Goal: Task Accomplishment & Management: Manage account settings

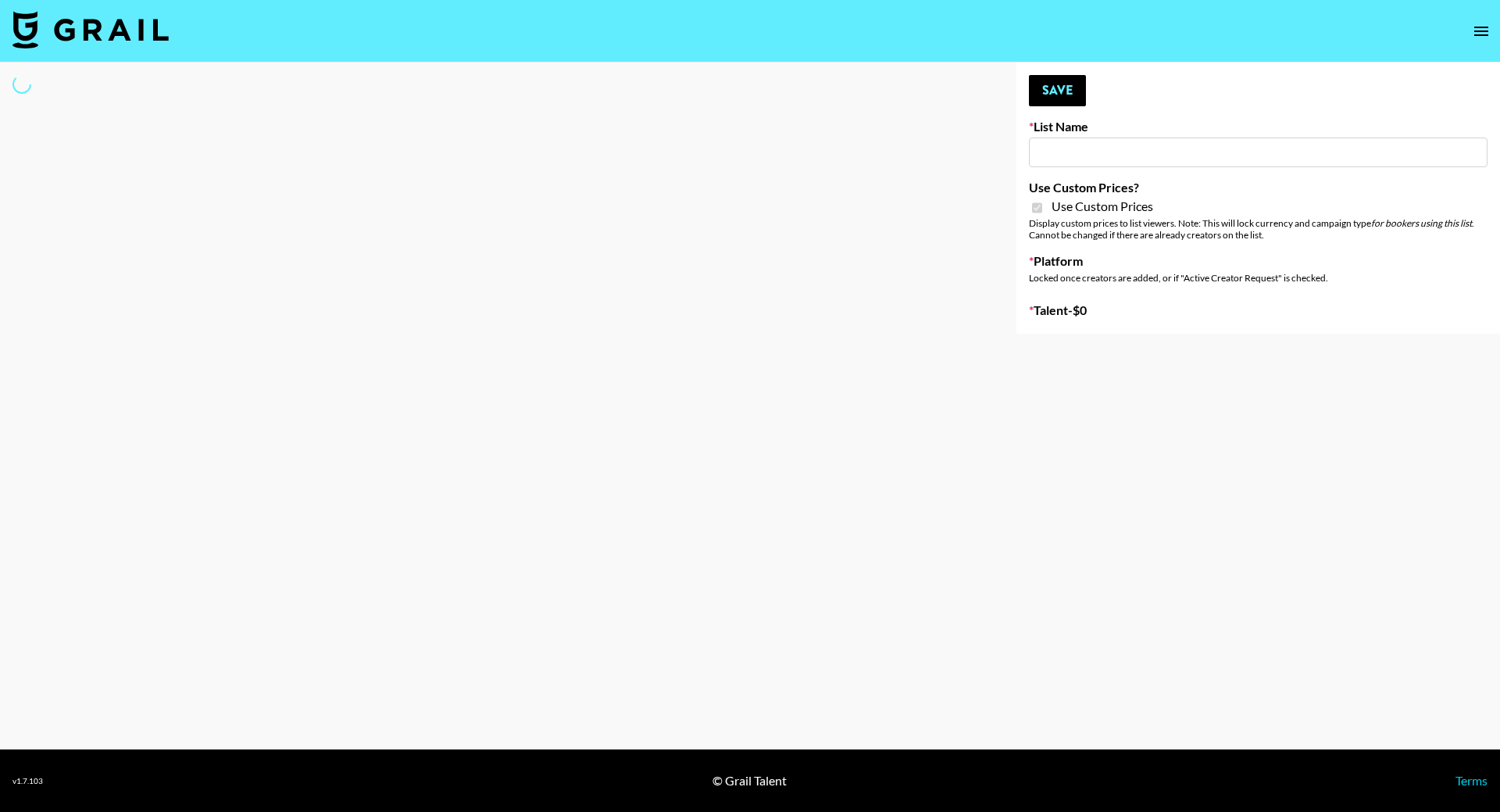
click at [1069, 147] on input at bounding box center [1258, 153] width 459 height 29
type input "Topsurveys ([DATE])"
checkbox input "true"
select select "Brand"
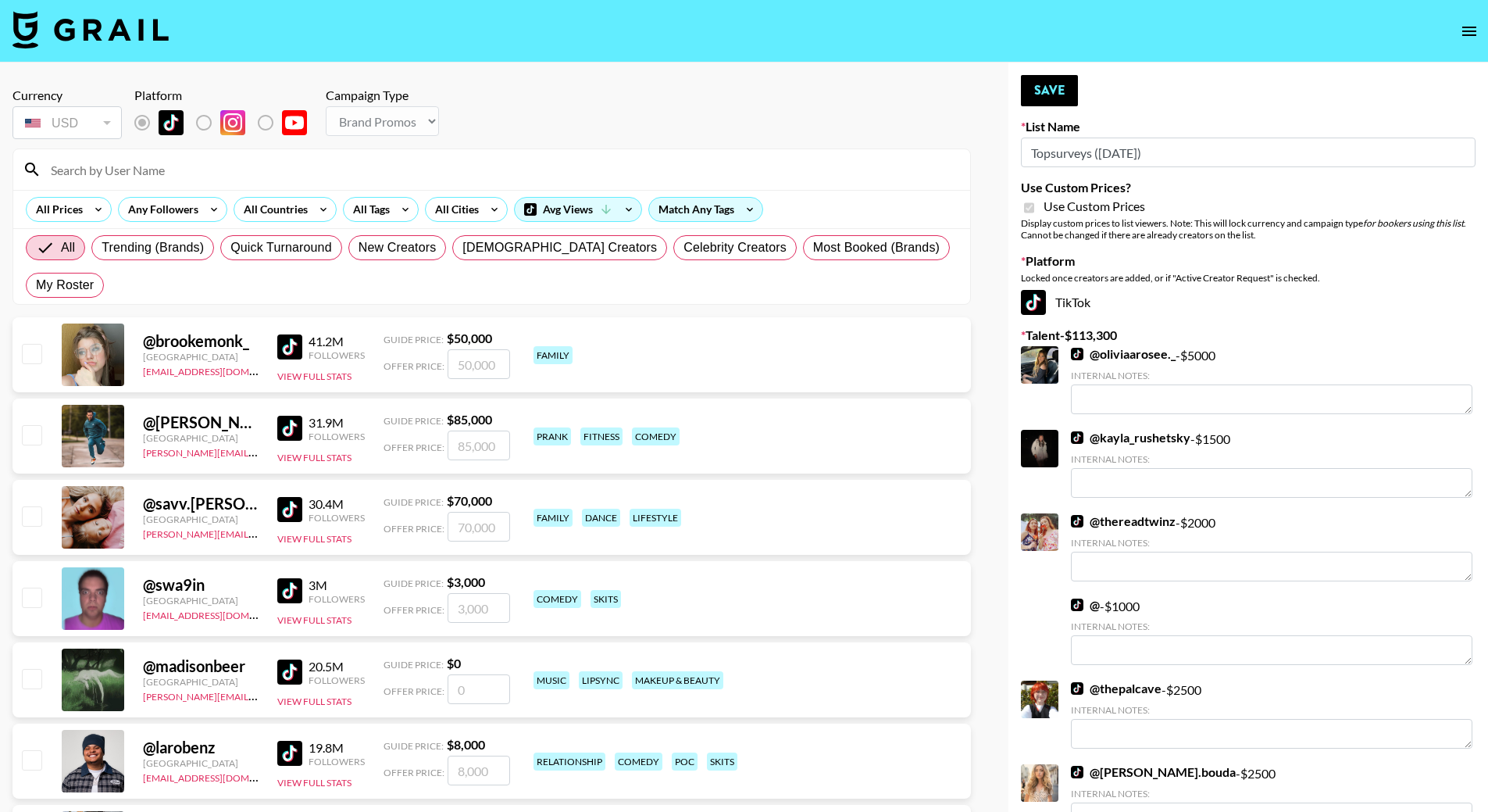
click at [90, 177] on input at bounding box center [501, 169] width 920 height 25
type input "C"
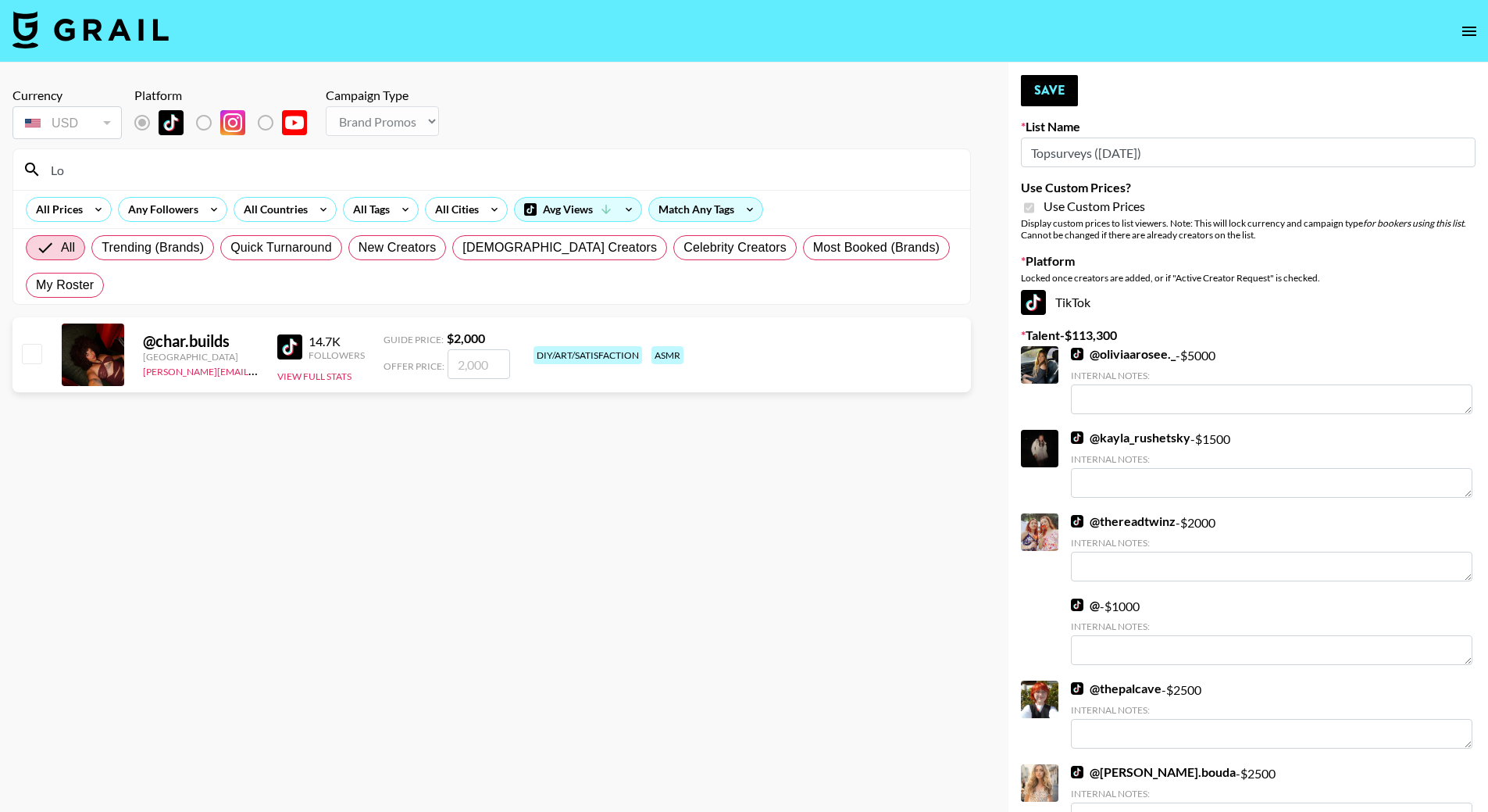
type input "L"
type input "char."
click at [37, 344] on input "checkbox" at bounding box center [31, 353] width 18 height 18
checkbox input "true"
type input "2000"
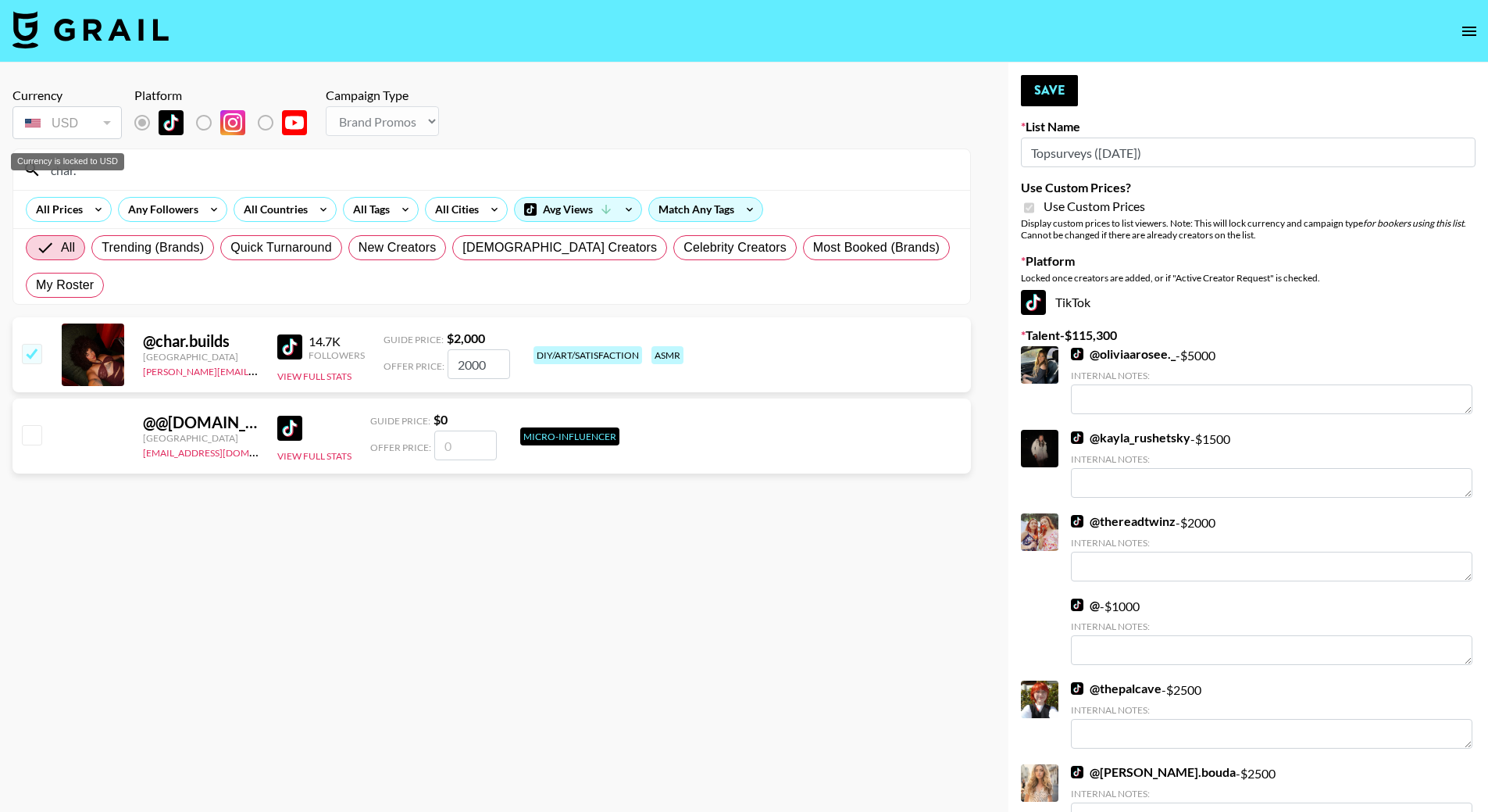
click at [122, 167] on div "Currency is locked to USD" at bounding box center [67, 162] width 113 height 17
click at [142, 173] on input "char." at bounding box center [501, 169] width 920 height 25
type input "c"
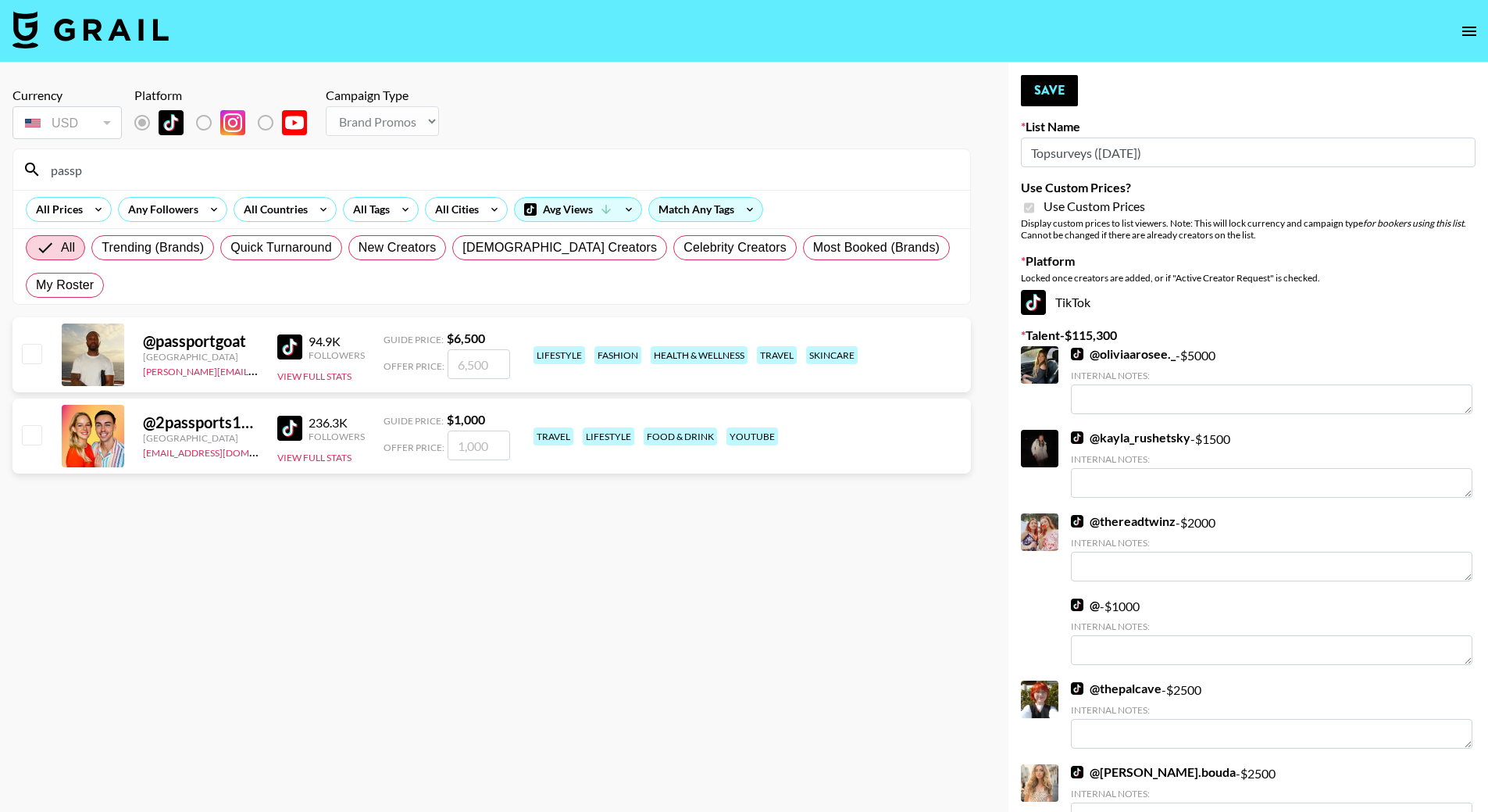
type input "passp"
click at [30, 344] on input "checkbox" at bounding box center [31, 353] width 18 height 18
checkbox input "true"
type input "6500"
click at [1060, 92] on button "Save" at bounding box center [1049, 91] width 57 height 31
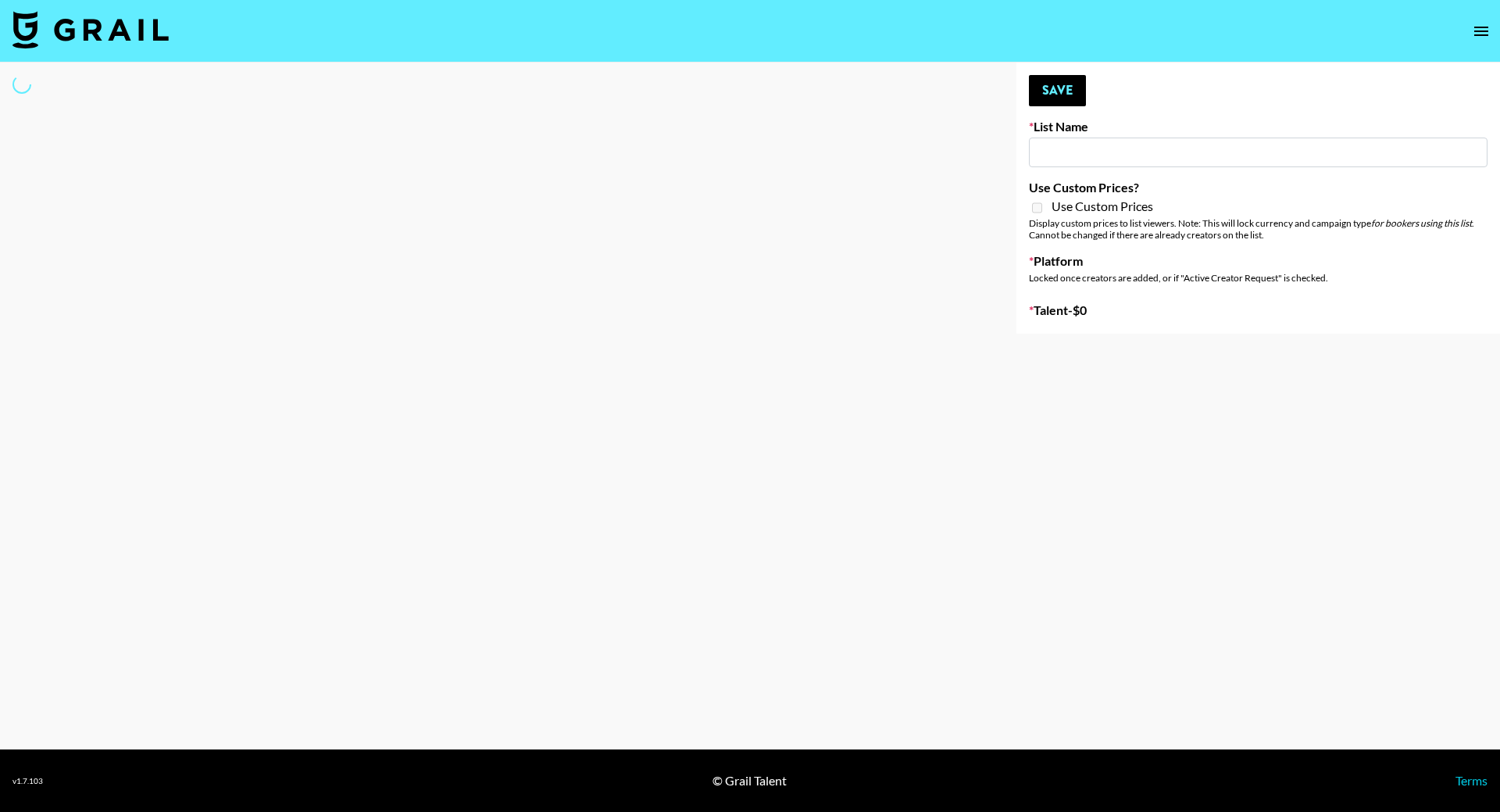
drag, startPoint x: 1102, startPoint y: 152, endPoint x: 526, endPoint y: 169, distance: 576.3
click at [1102, 152] on input at bounding box center [1258, 153] width 459 height 29
click at [526, 169] on div at bounding box center [496, 198] width 991 height 271
type input "Brickhouse - Relatable (20th Sept)"
checkbox input "true"
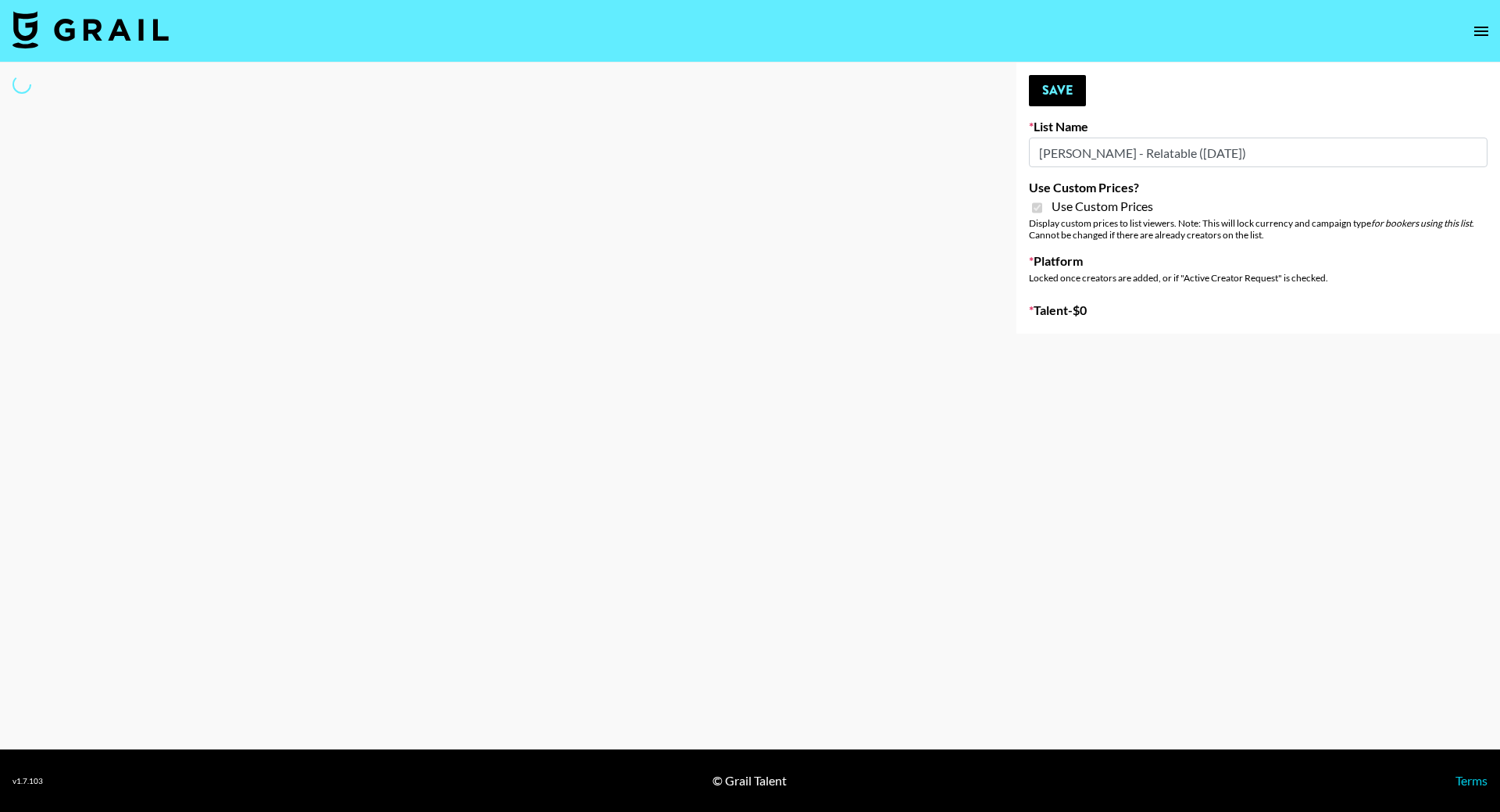
select select "Brand"
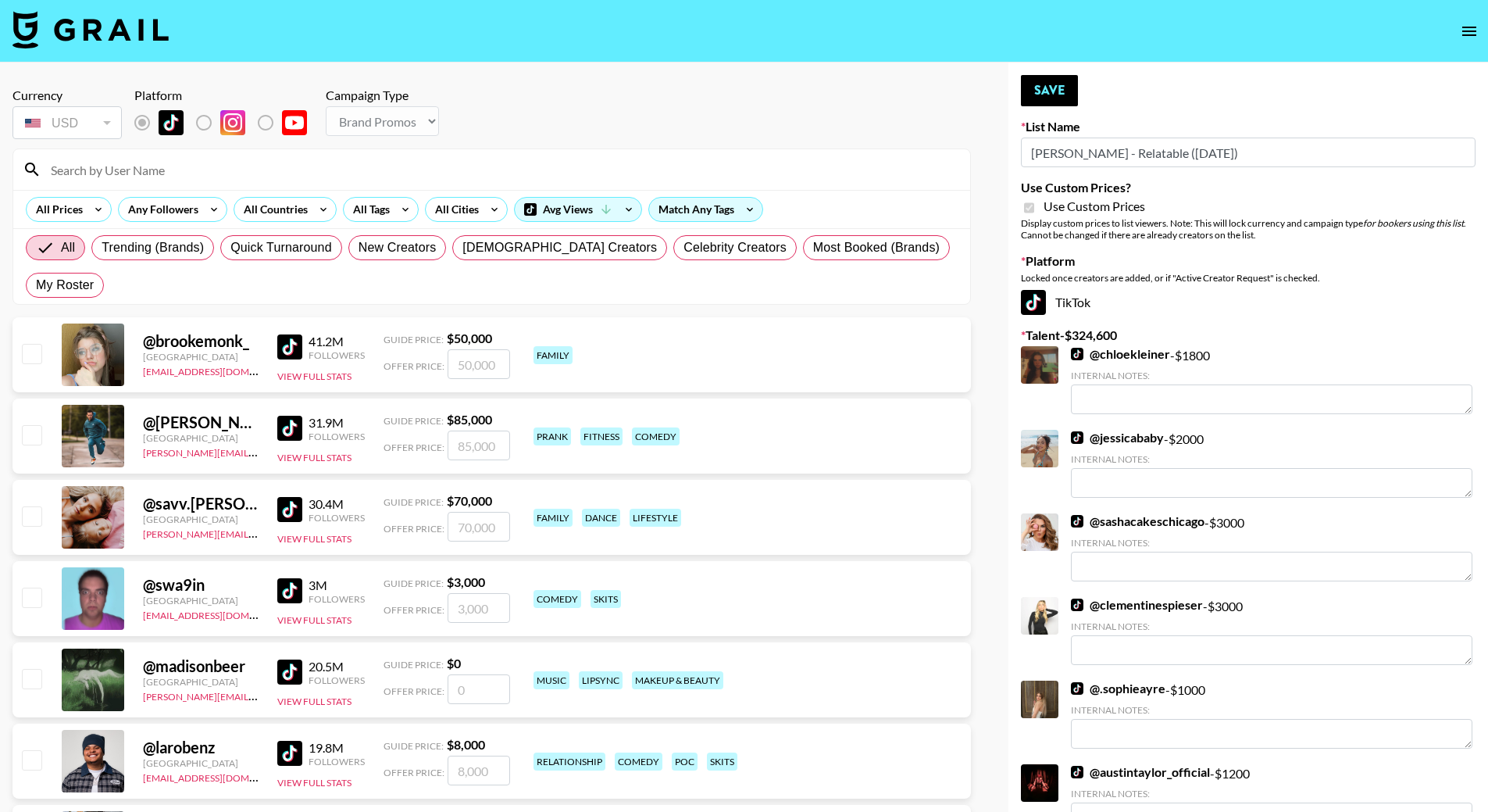
click at [129, 158] on input at bounding box center [501, 169] width 920 height 25
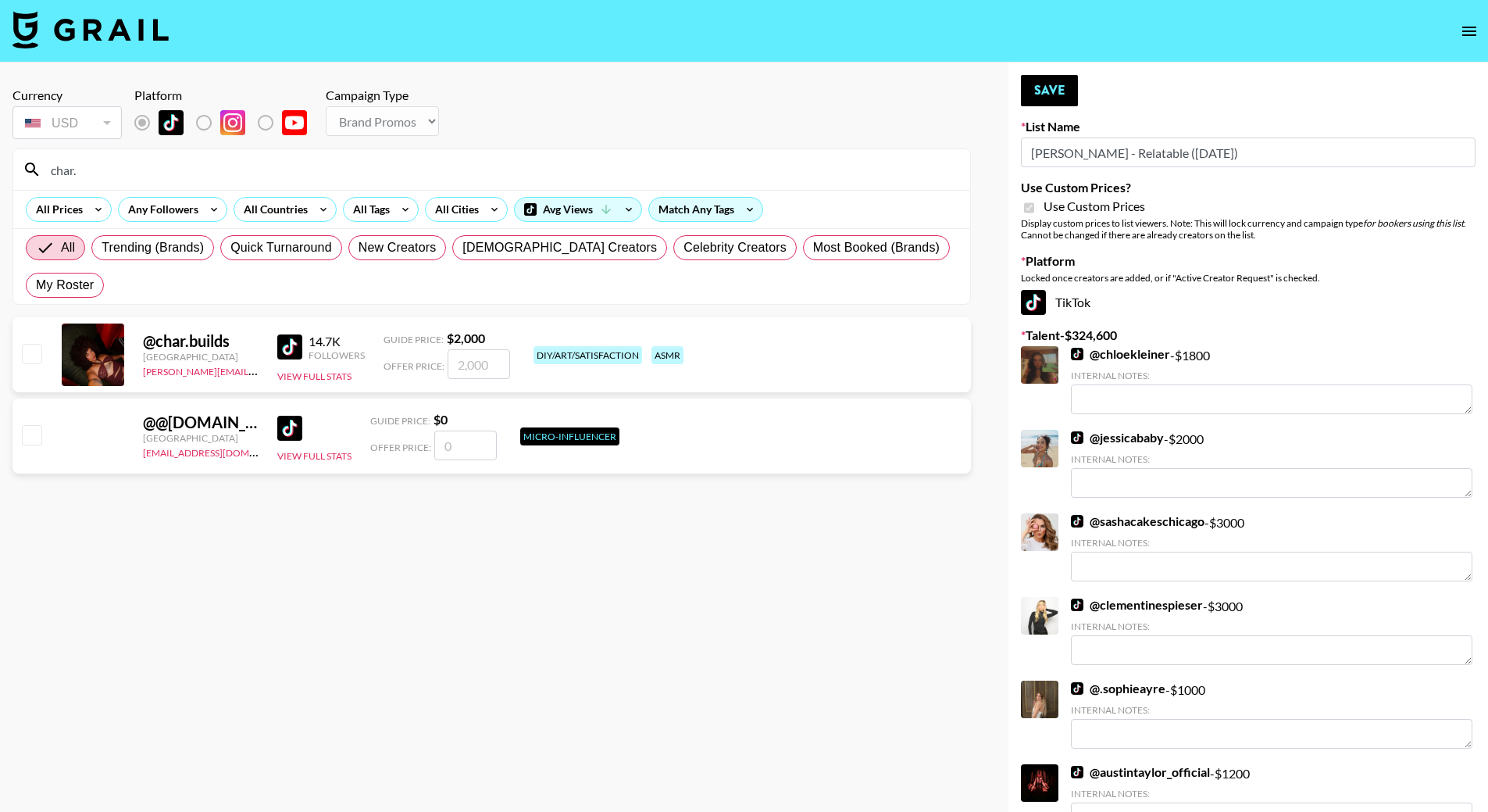
type input "char."
click at [40, 344] on input "checkbox" at bounding box center [31, 353] width 18 height 18
checkbox input "true"
type input "2000"
click at [92, 173] on input "char." at bounding box center [501, 169] width 920 height 25
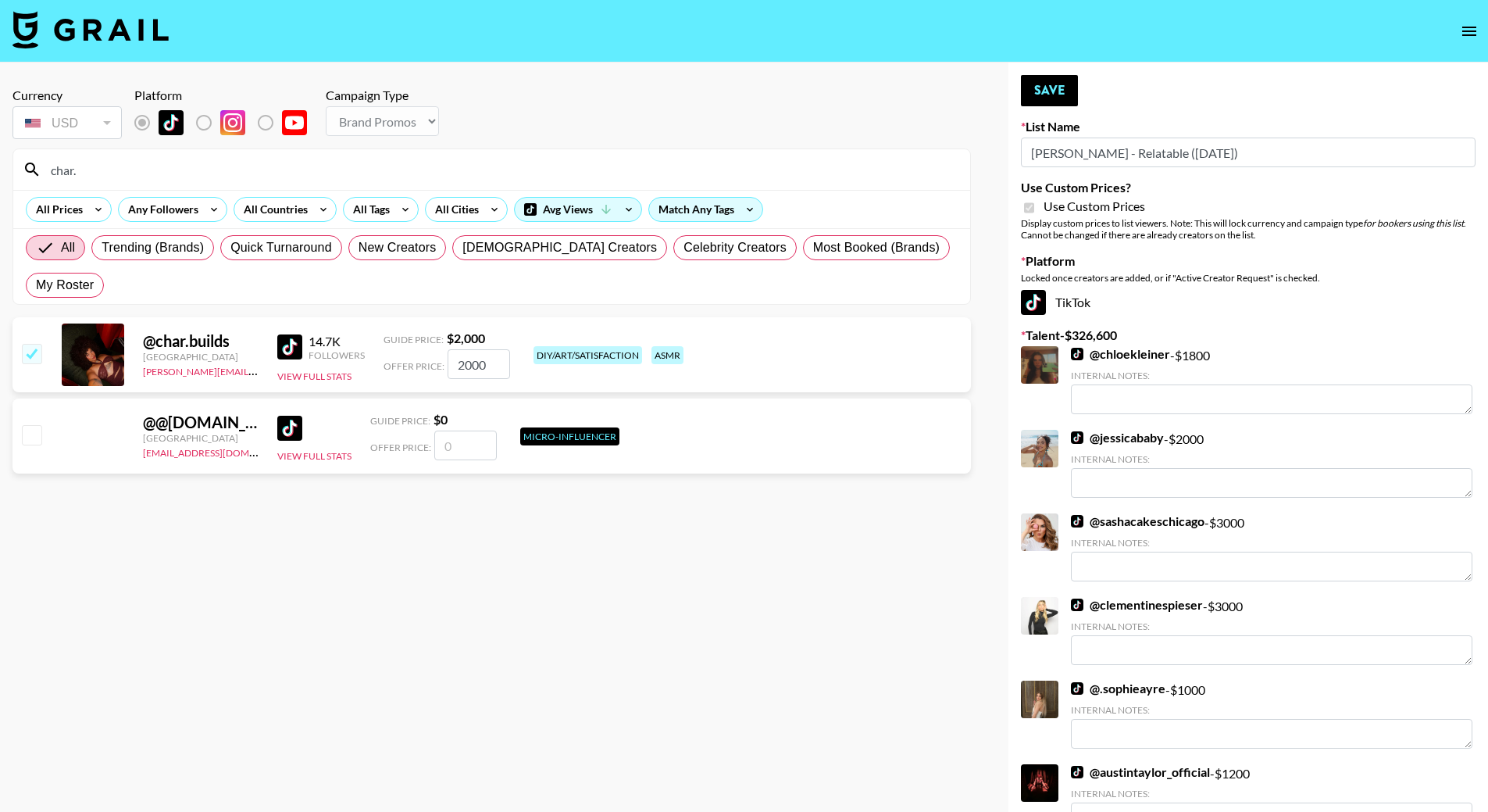
click at [92, 173] on input "char." at bounding box center [501, 169] width 920 height 25
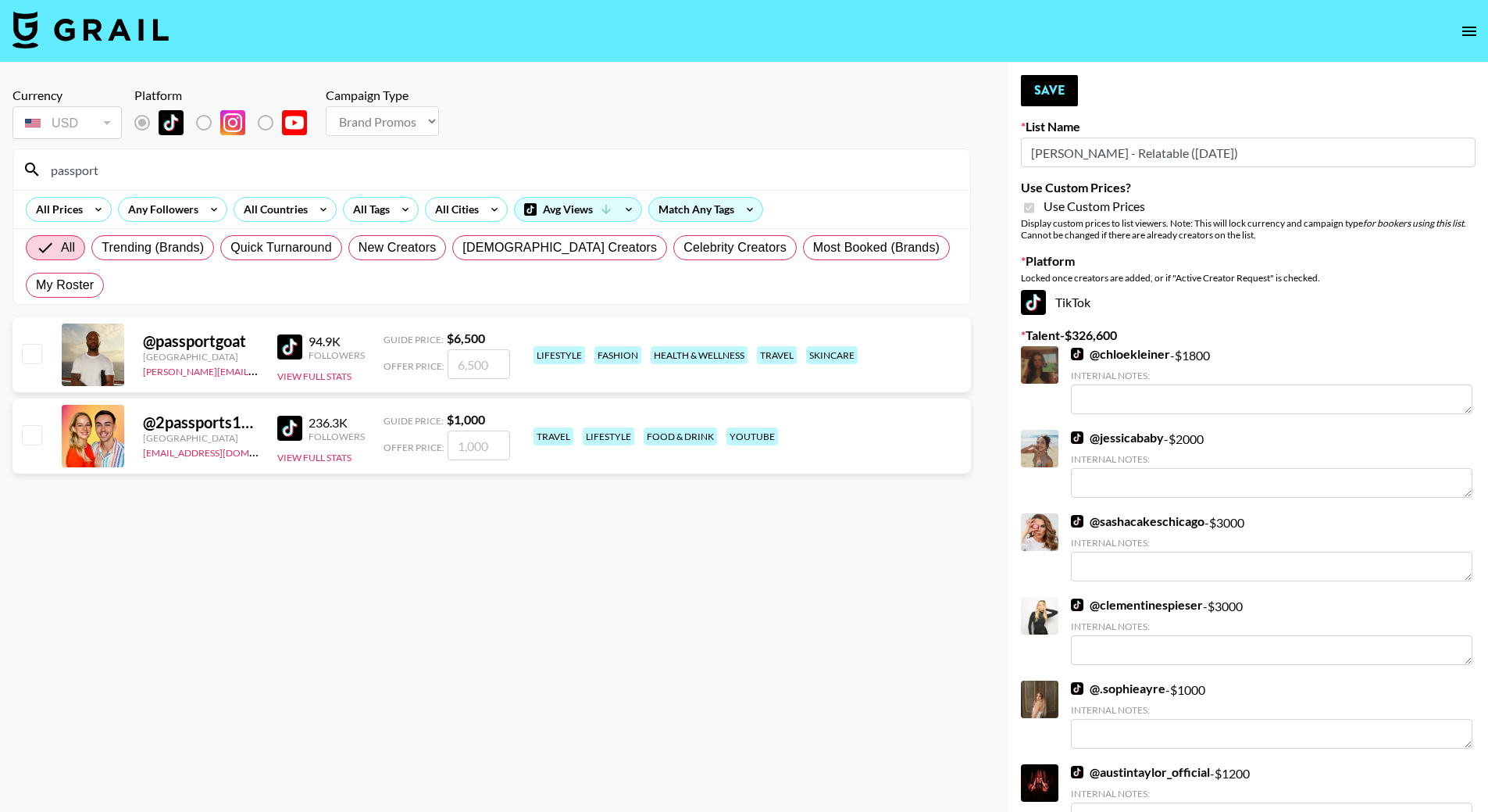
type input "passport"
click at [36, 344] on input "checkbox" at bounding box center [31, 353] width 18 height 18
checkbox input "true"
type input "6500"
click at [1057, 91] on button "Save" at bounding box center [1049, 91] width 57 height 31
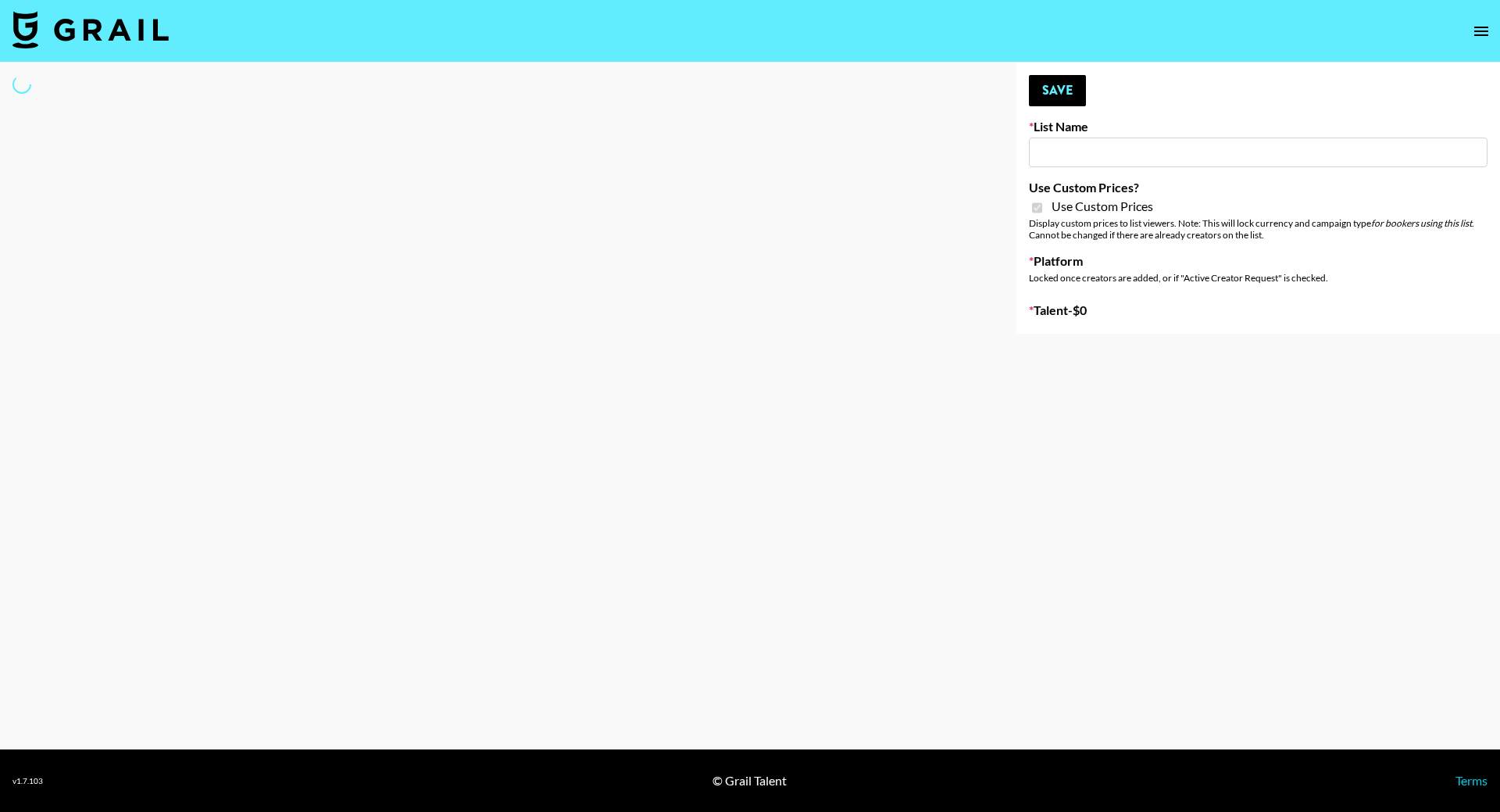
type input "Brickhouse - Fitness (20th Sept)"
checkbox input "true"
select select "Brand"
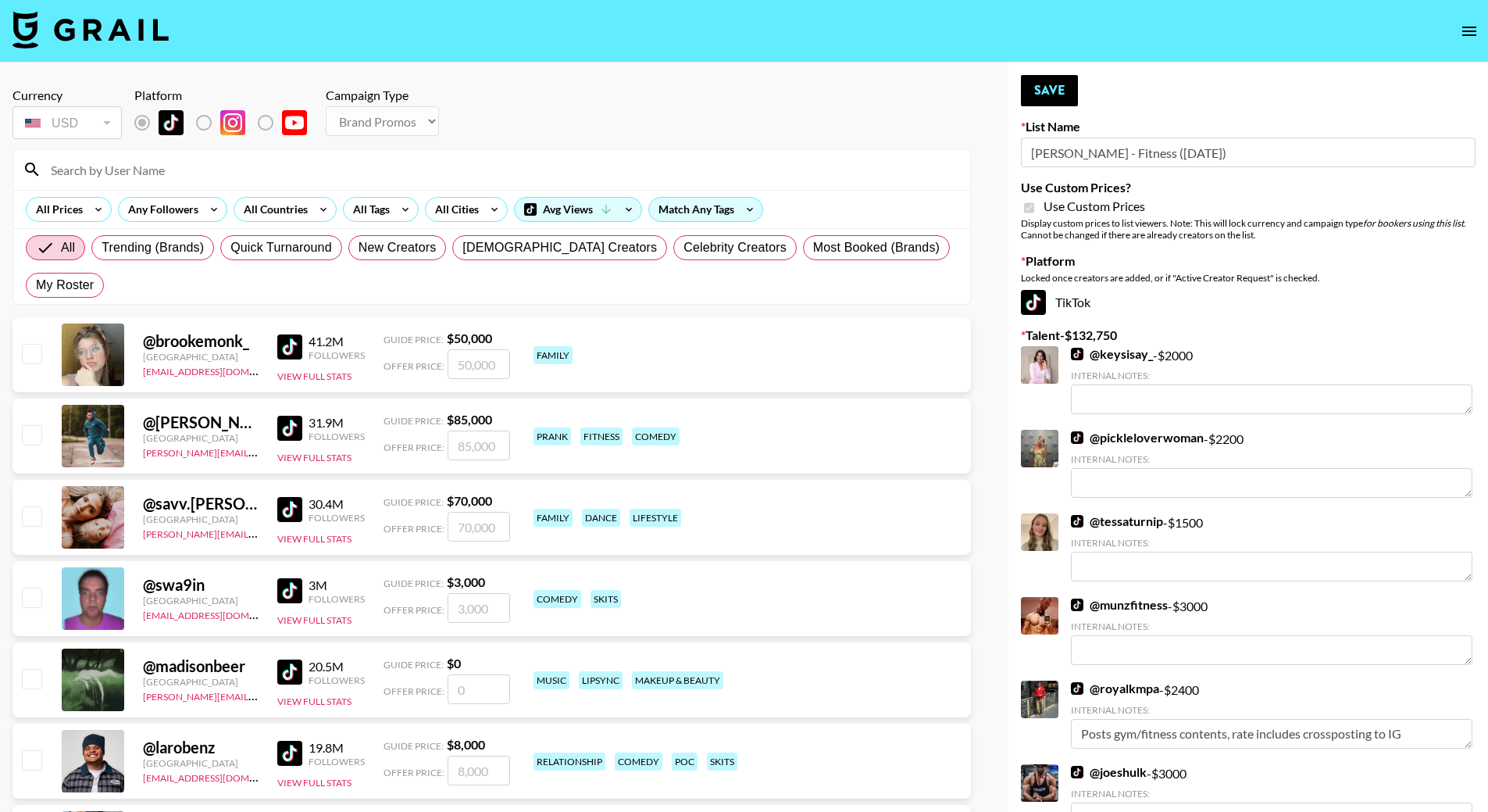
click at [174, 177] on input at bounding box center [501, 169] width 920 height 25
type input "c"
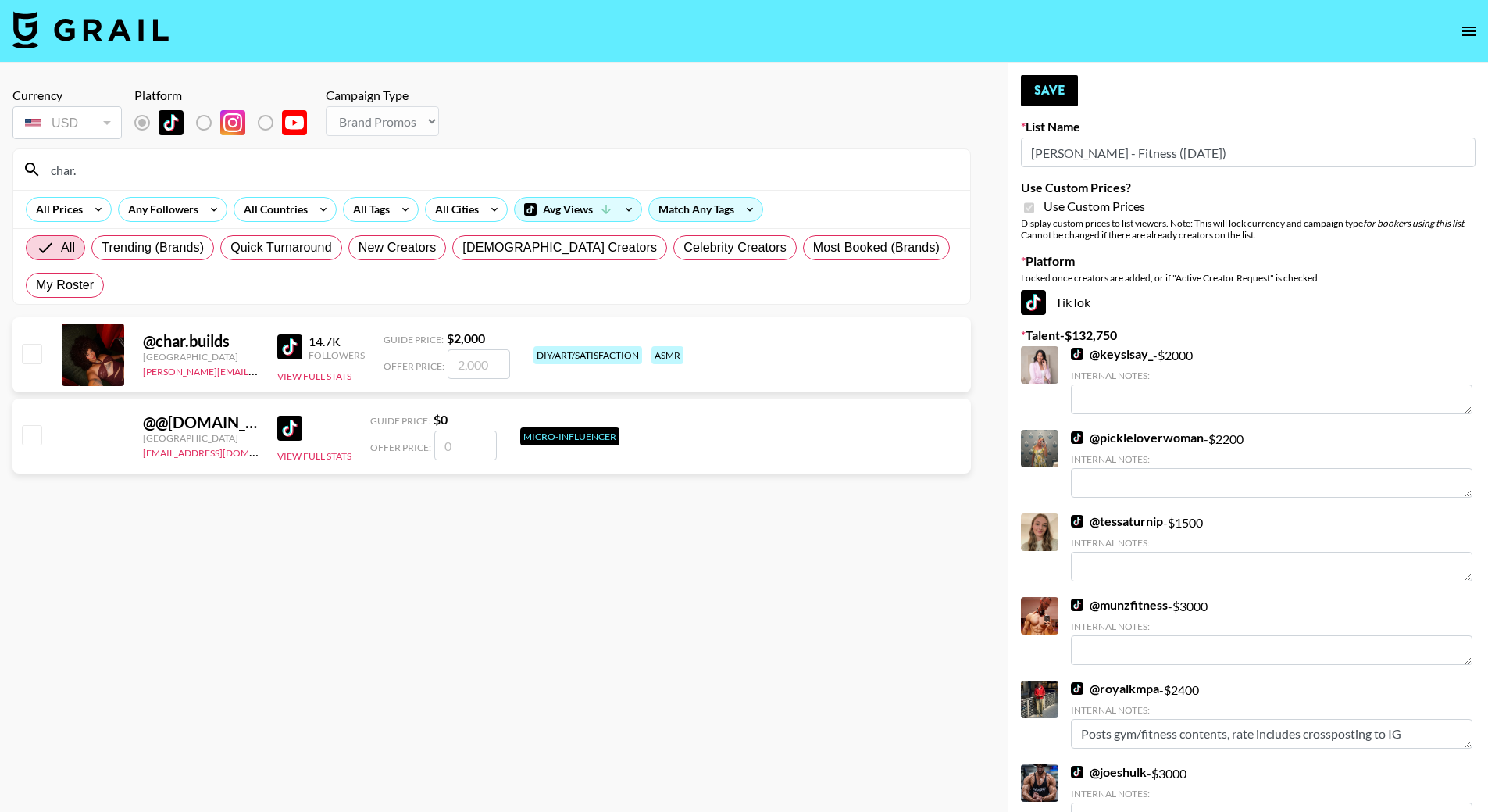
type input "char."
click at [39, 344] on input "checkbox" at bounding box center [31, 353] width 18 height 18
checkbox input "true"
type input "2000"
click at [120, 164] on div "Currency is locked to USD" at bounding box center [67, 162] width 113 height 17
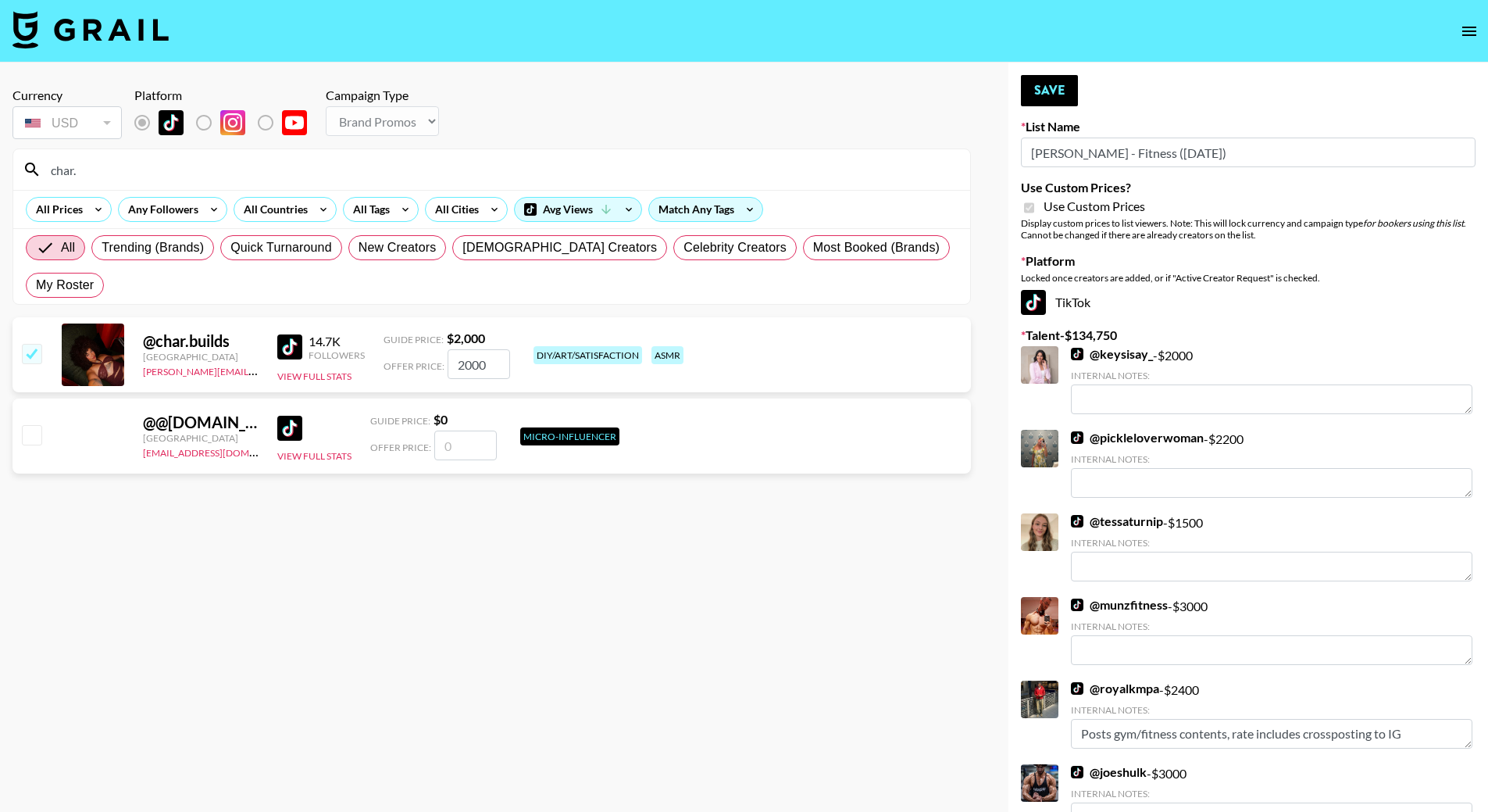
click at [152, 171] on input "char." at bounding box center [501, 169] width 920 height 25
type input "c"
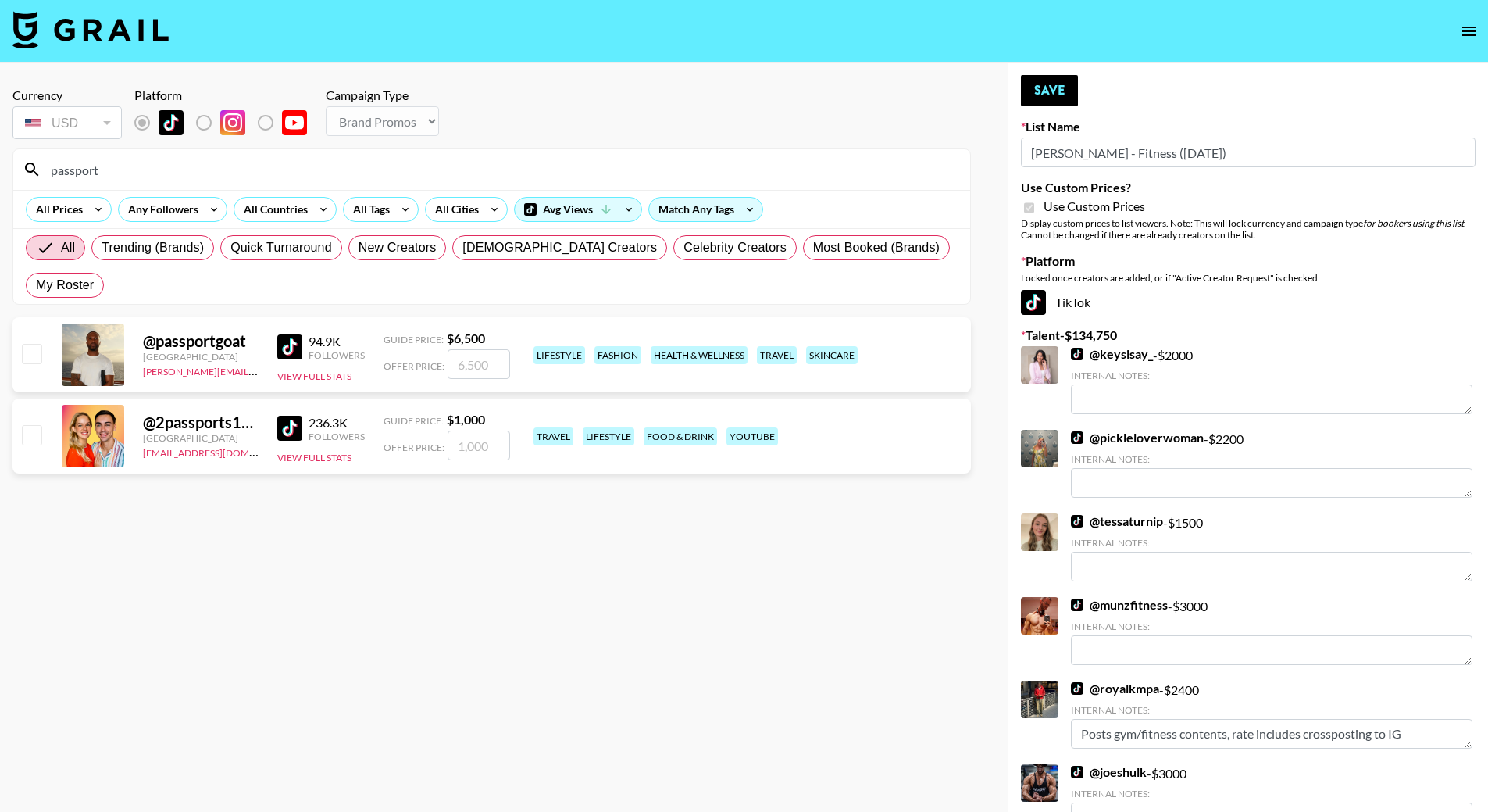
type input "passport"
click at [33, 344] on input "checkbox" at bounding box center [31, 353] width 18 height 18
checkbox input "true"
type input "6500"
click at [1059, 86] on button "Save" at bounding box center [1049, 91] width 57 height 31
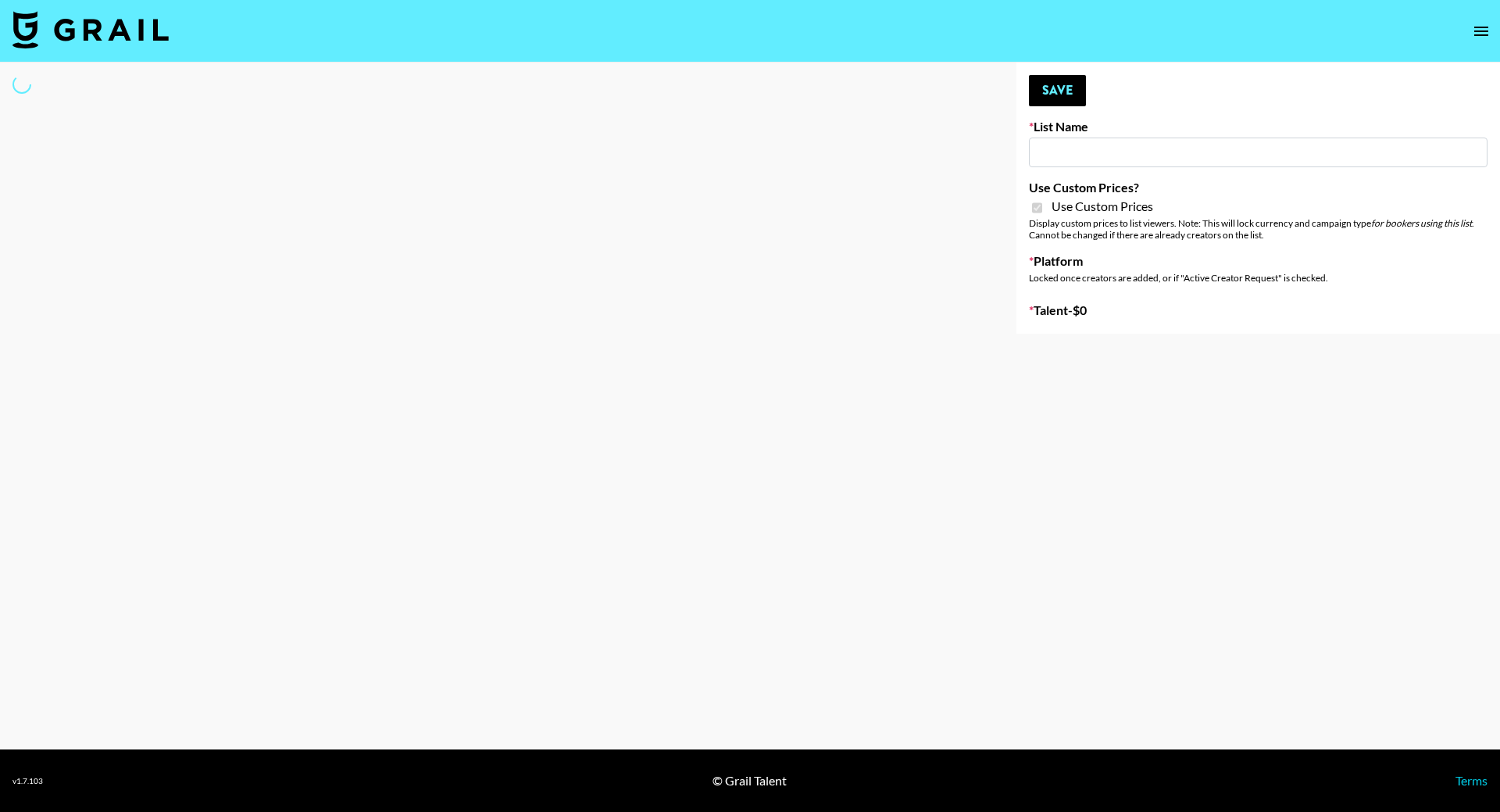
type input "Brickhouse - Fitness (20th Sept)"
checkbox input "true"
select select "Brand"
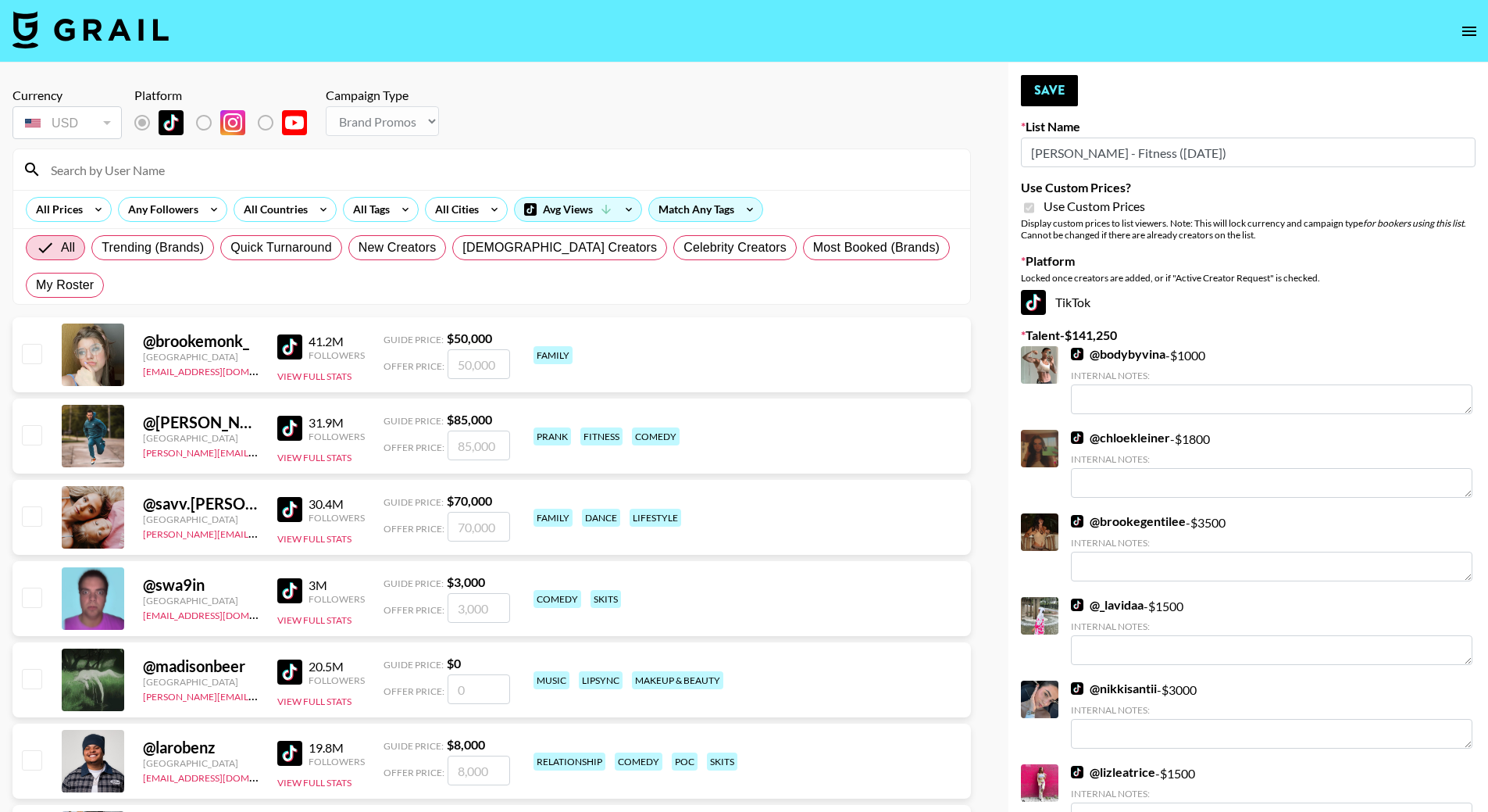
click at [102, 163] on input at bounding box center [501, 169] width 920 height 25
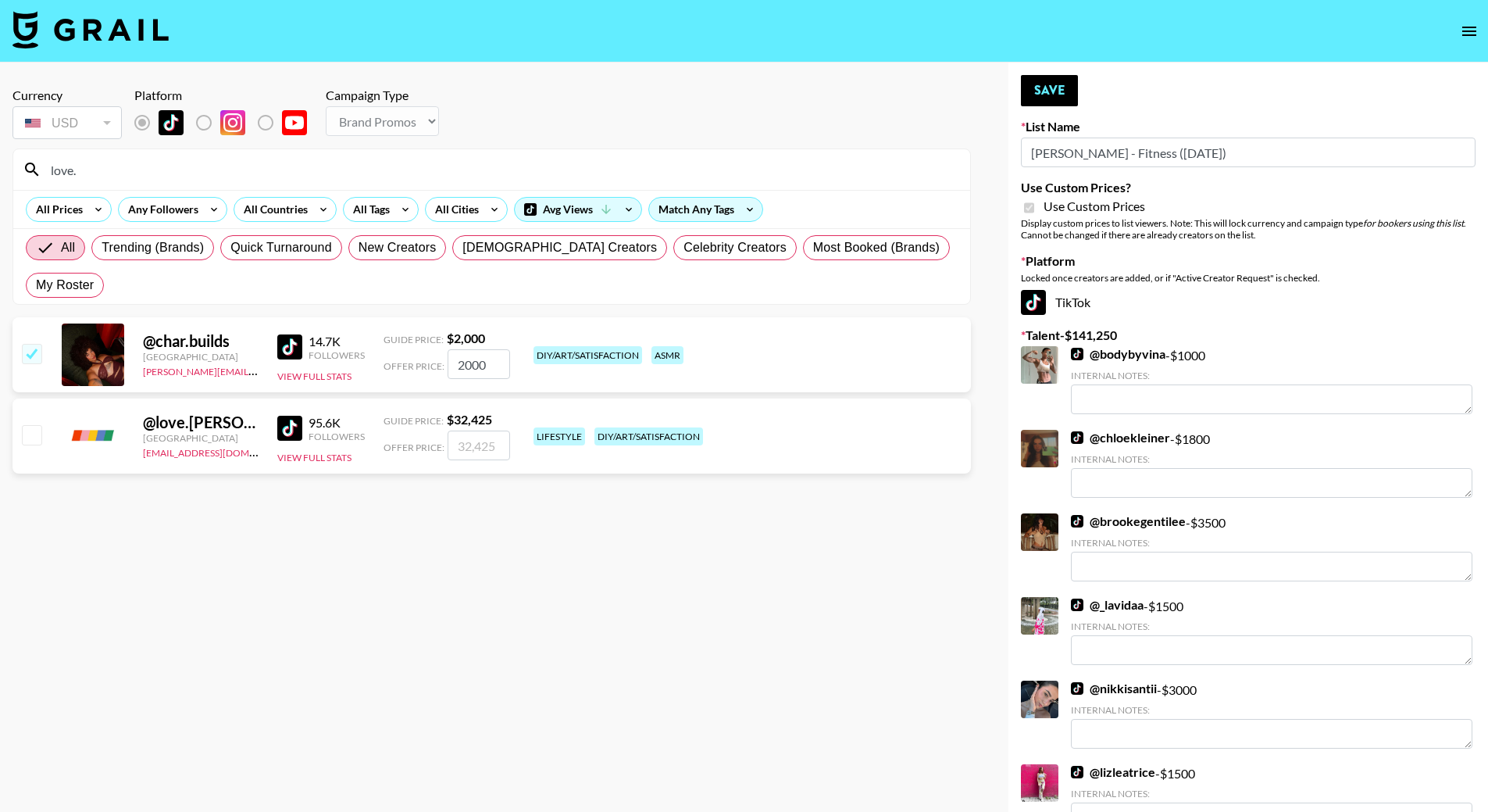
click at [103, 167] on input "love." at bounding box center [501, 169] width 920 height 25
type input "love."
click at [31, 344] on input "checkbox" at bounding box center [31, 353] width 18 height 18
checkbox input "false"
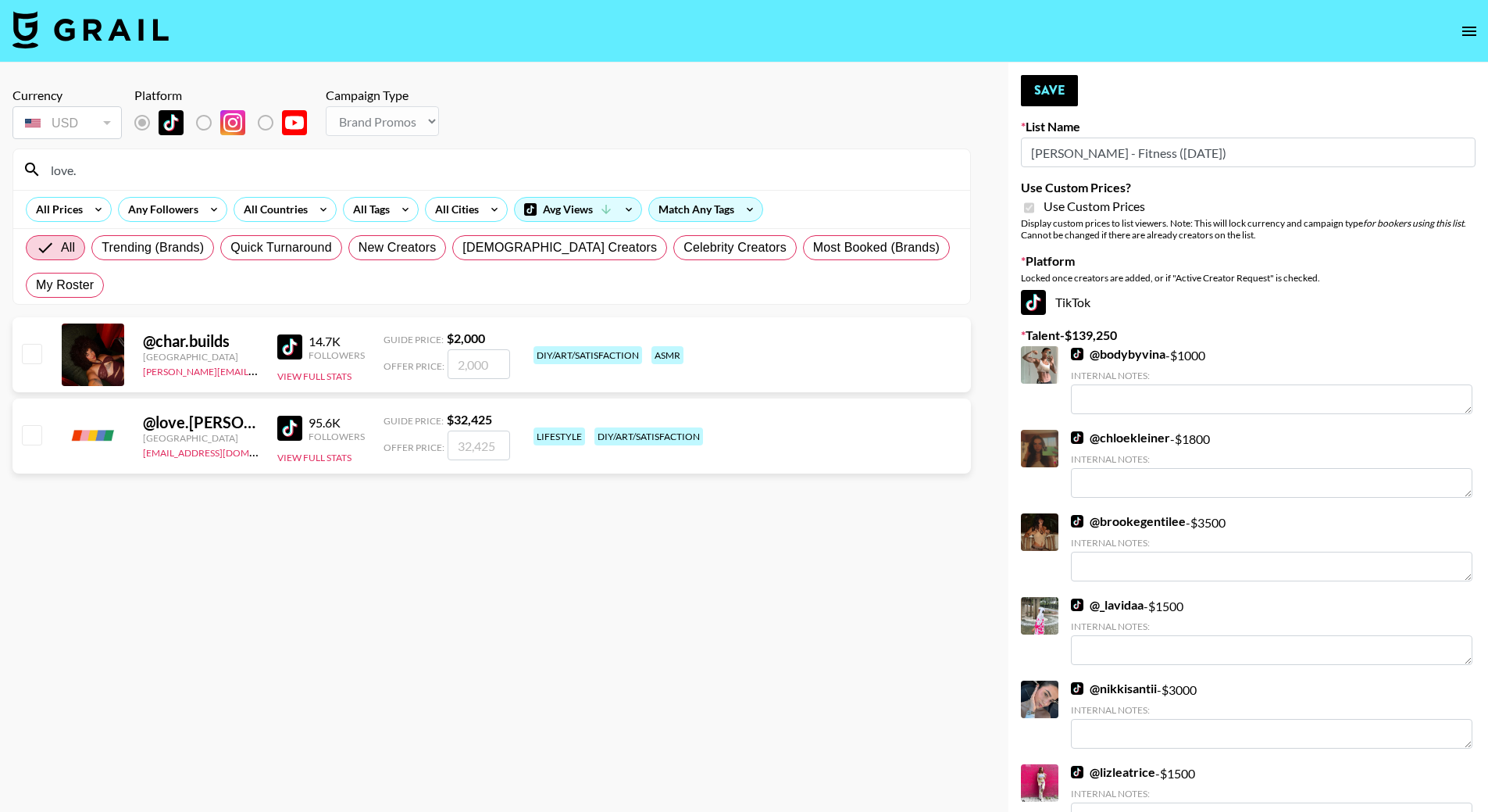
click at [31, 344] on input "checkbox" at bounding box center [31, 353] width 18 height 18
checkbox input "true"
type input "2000"
click at [1059, 95] on button "Save" at bounding box center [1049, 91] width 57 height 31
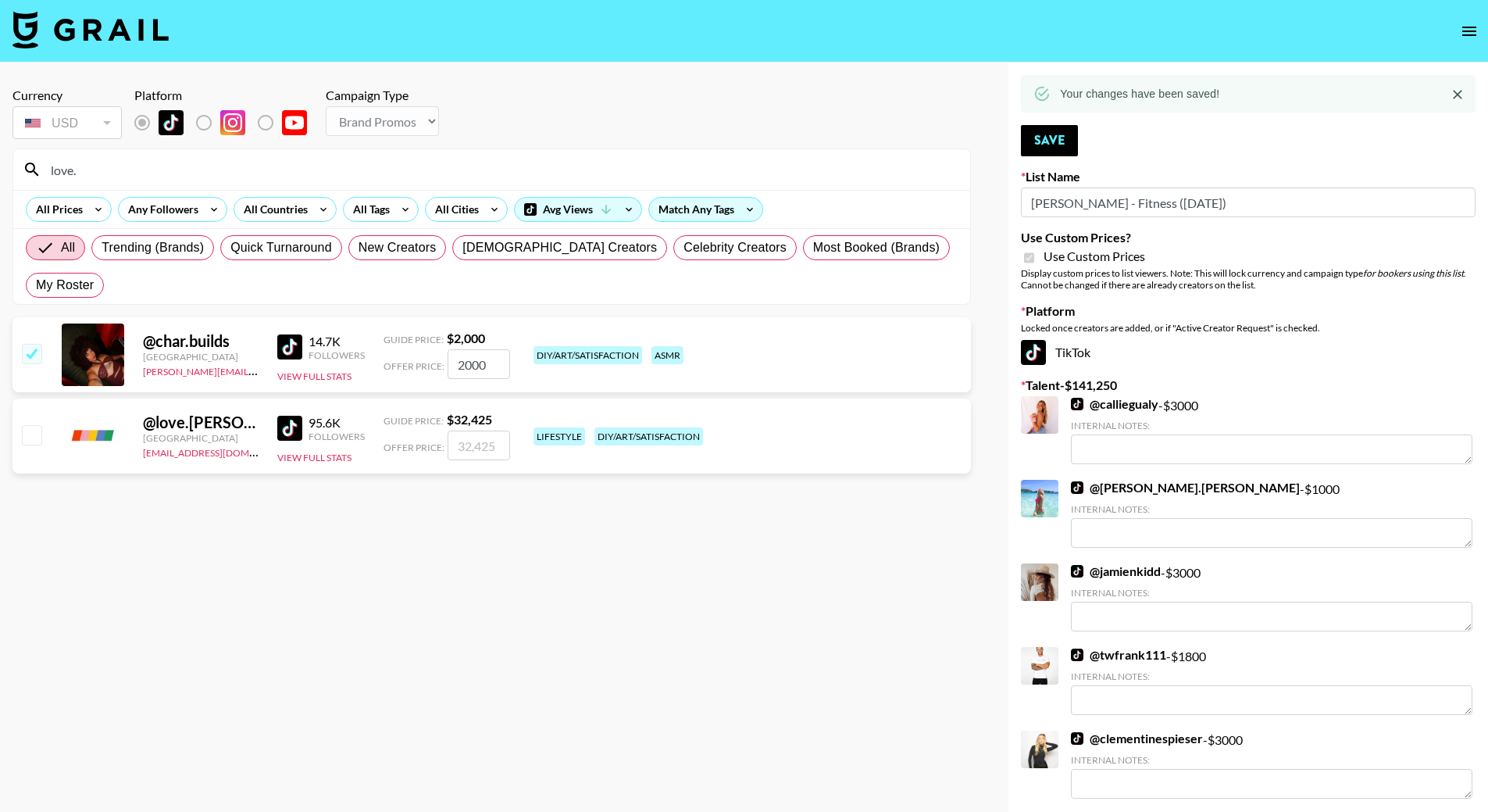
click at [108, 168] on input "love." at bounding box center [501, 169] width 920 height 25
type input "pass"
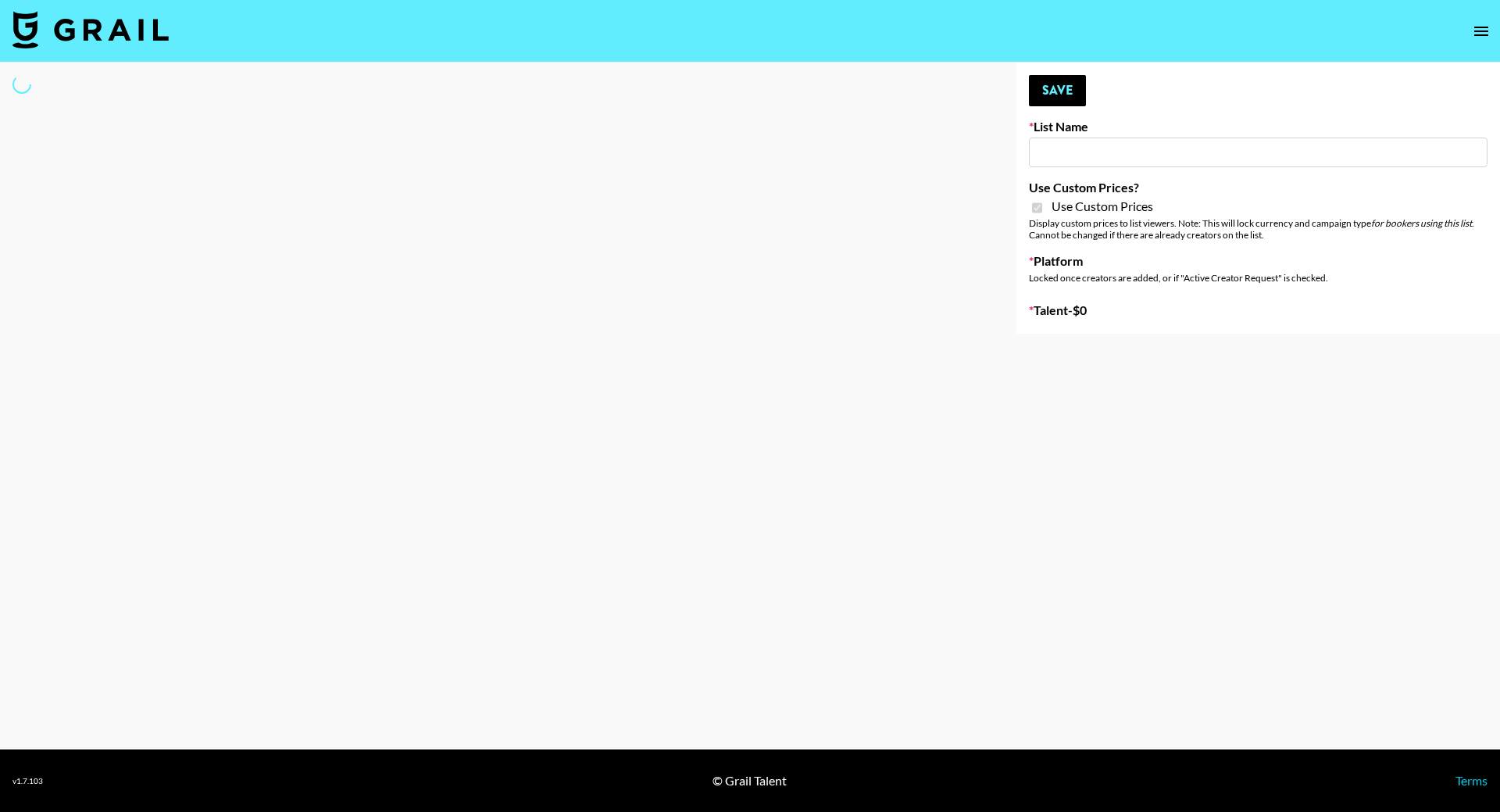
type input "[PERSON_NAME] - Women ([DATE])"
checkbox input "true"
select select "Brand"
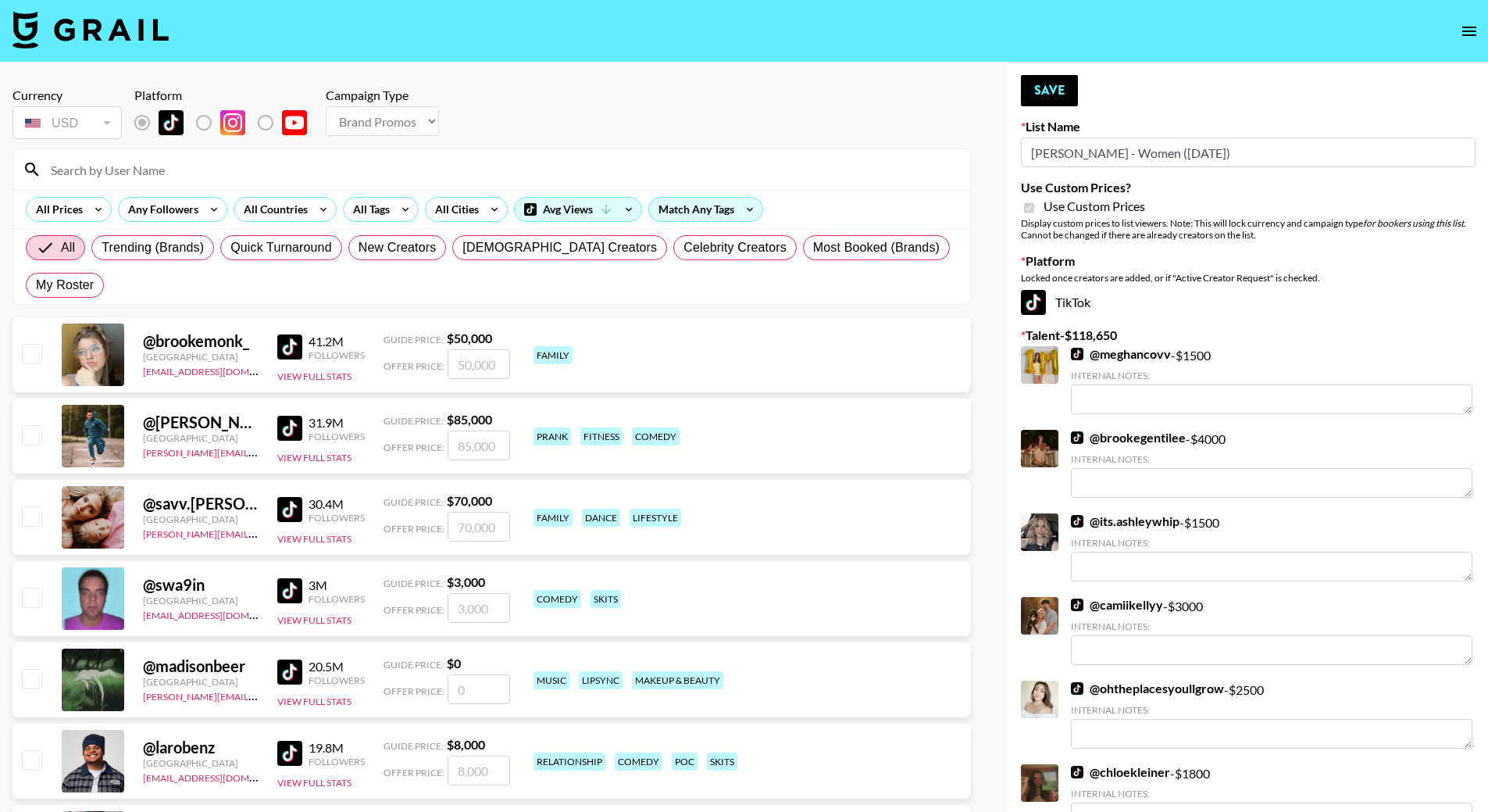
click at [86, 168] on input at bounding box center [501, 169] width 920 height 25
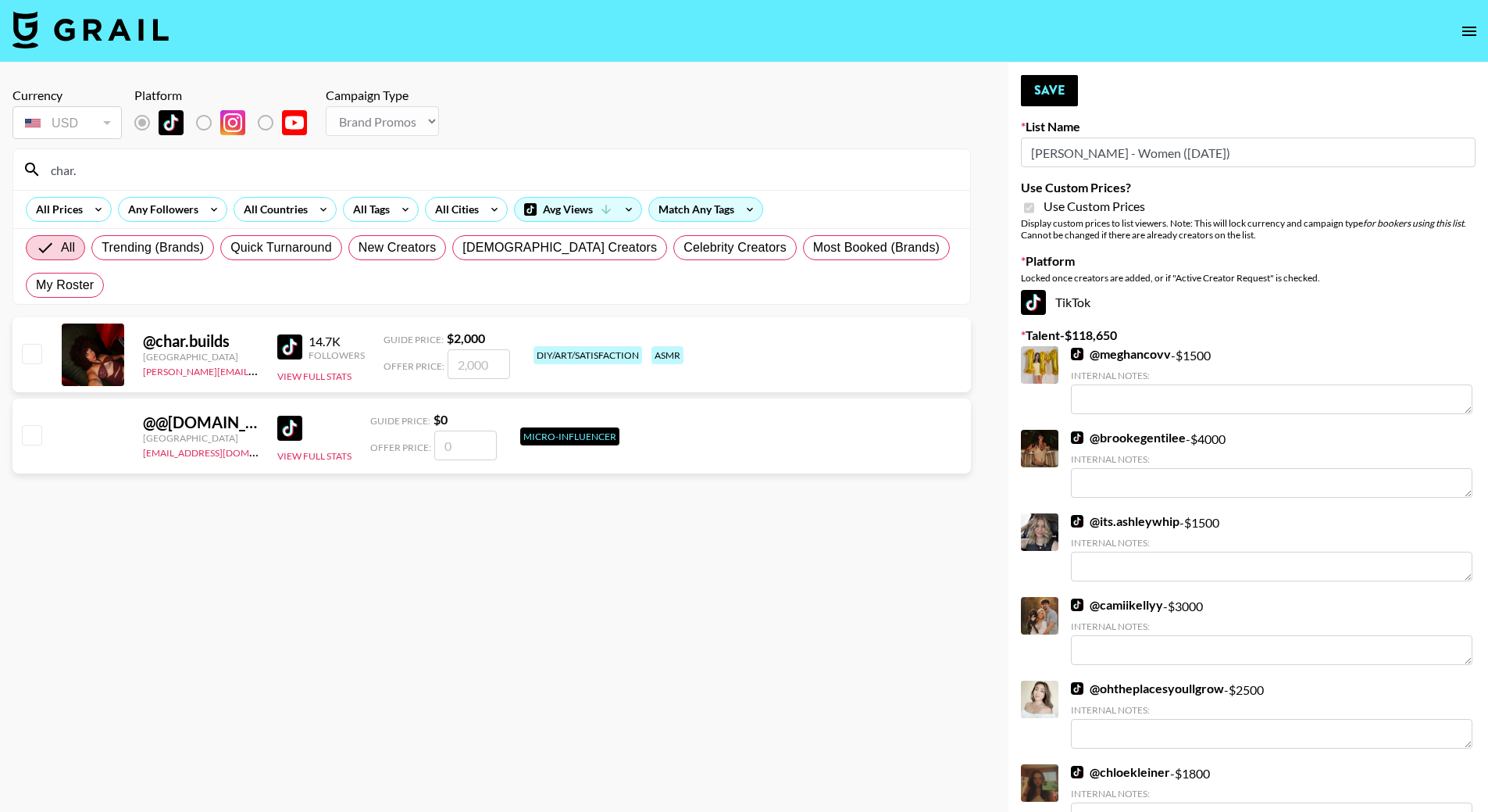
type input "char."
click at [40, 344] on input "checkbox" at bounding box center [31, 353] width 18 height 18
checkbox input "true"
type input "2000"
click at [110, 170] on input "char." at bounding box center [501, 169] width 920 height 25
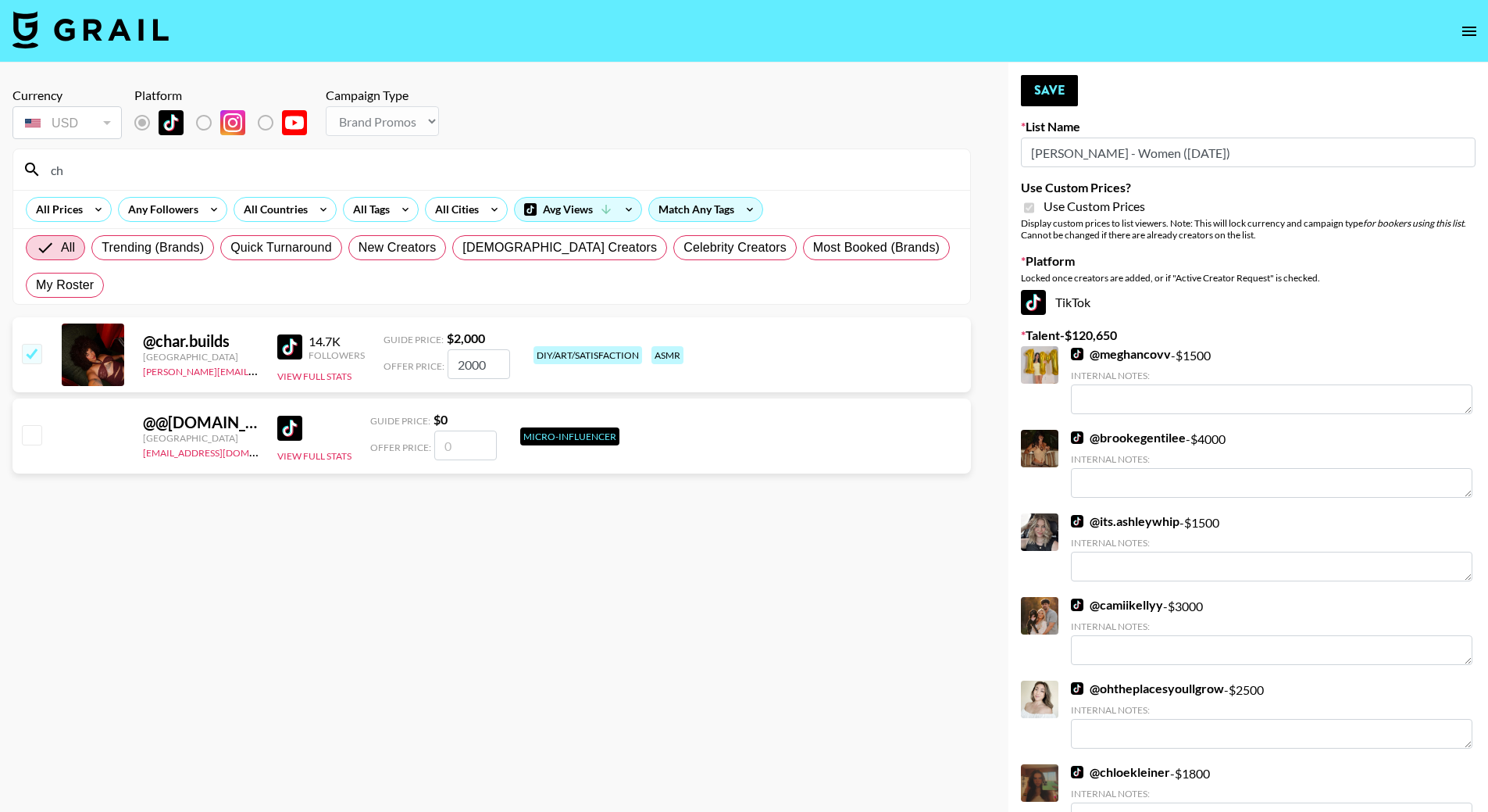
type input "c"
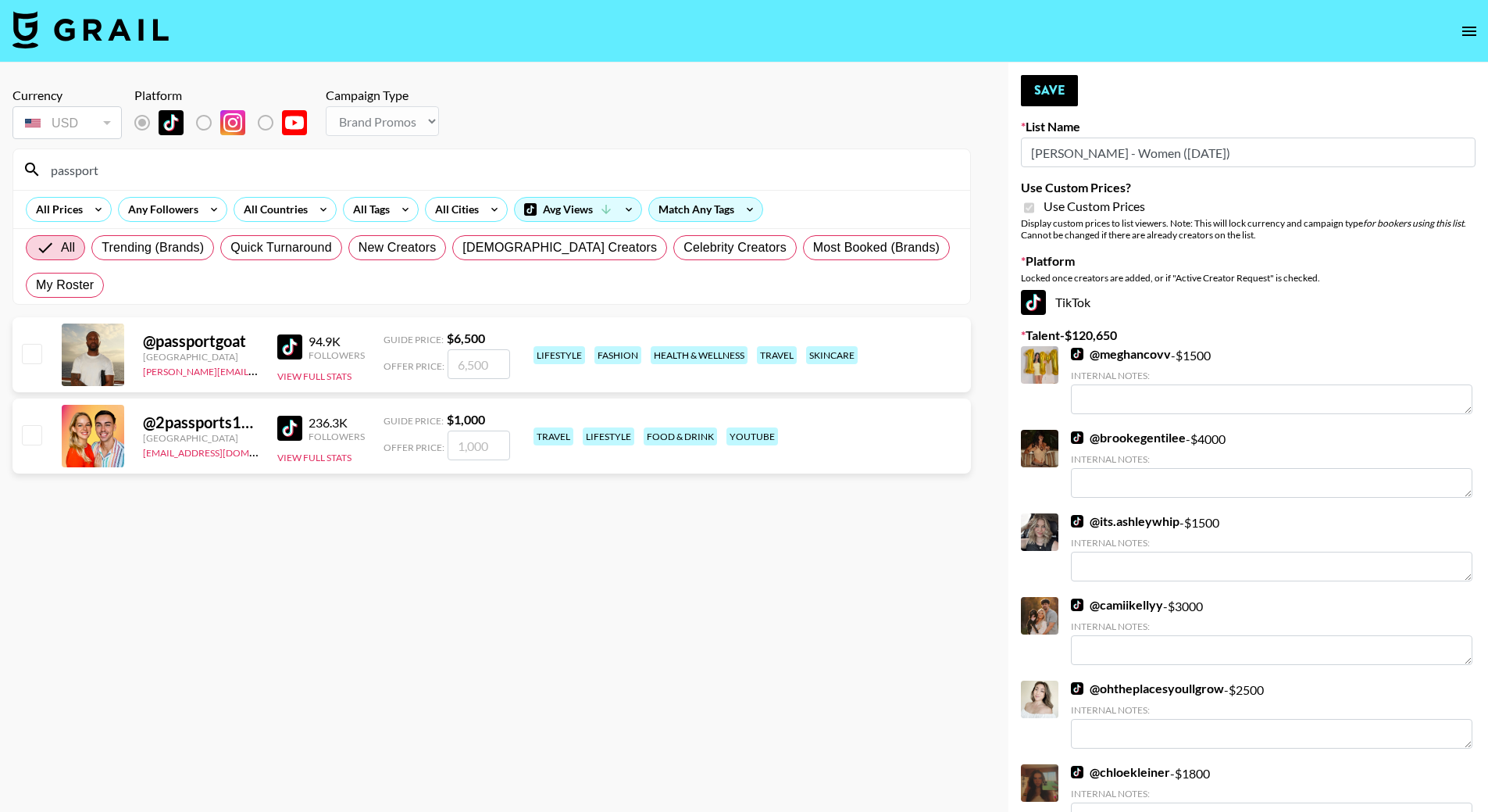
type input "passport"
click at [34, 344] on input "checkbox" at bounding box center [31, 353] width 18 height 18
checkbox input "true"
type input "6500"
click at [1032, 81] on button "Save" at bounding box center [1049, 91] width 57 height 31
